Goal: Navigation & Orientation: Go to known website

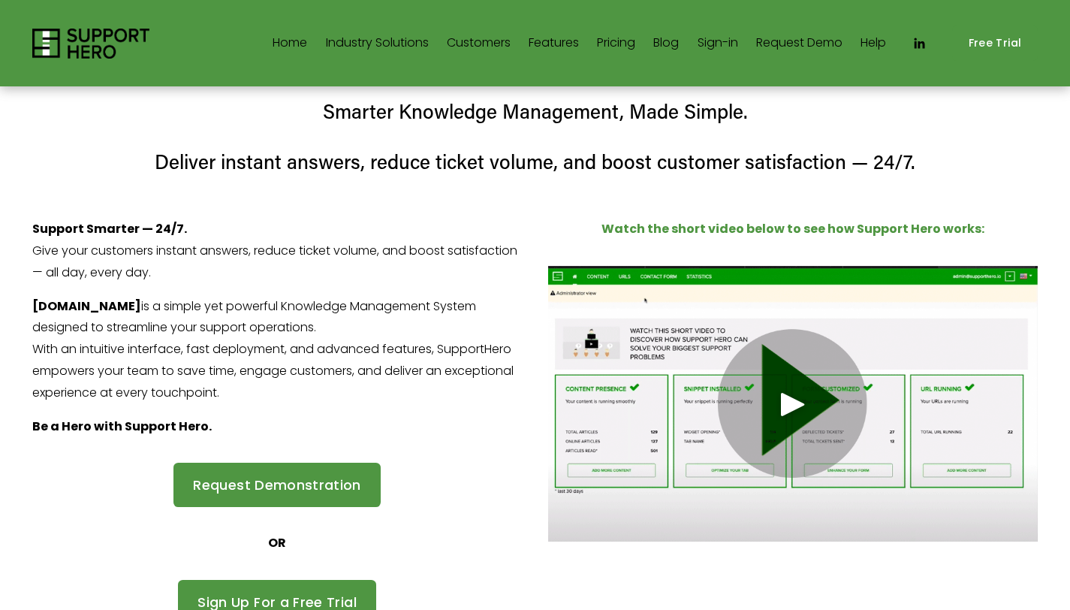
click at [145, 48] on img at bounding box center [91, 44] width 118 height 30
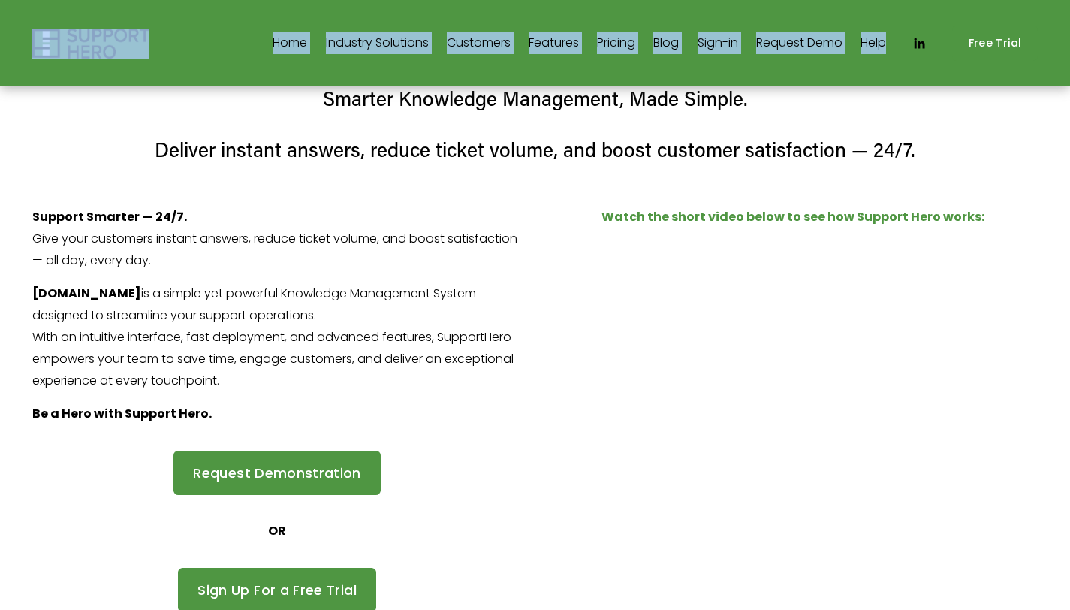
drag, startPoint x: 169, startPoint y: 59, endPoint x: 30, endPoint y: 27, distance: 142.6
click at [55, 35] on div "Home Industry Solutions Retail" at bounding box center [535, 43] width 1006 height 35
